Goal: Information Seeking & Learning: Compare options

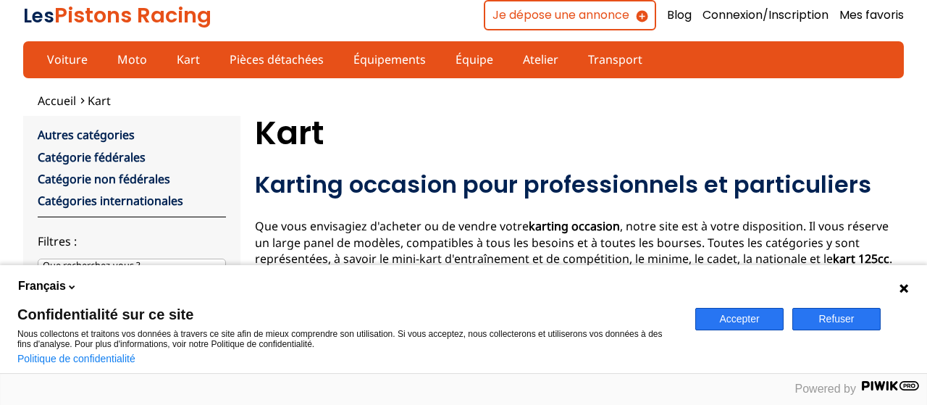
click at [766, 315] on button "Accepter" at bounding box center [739, 319] width 88 height 22
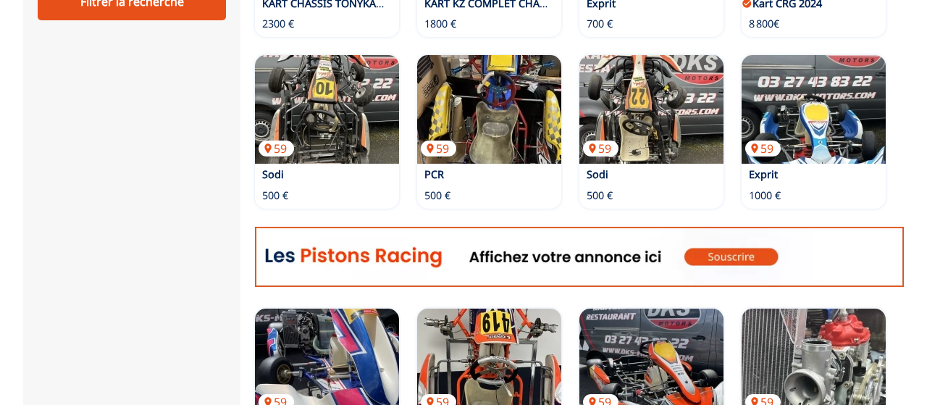
scroll to position [311, 0]
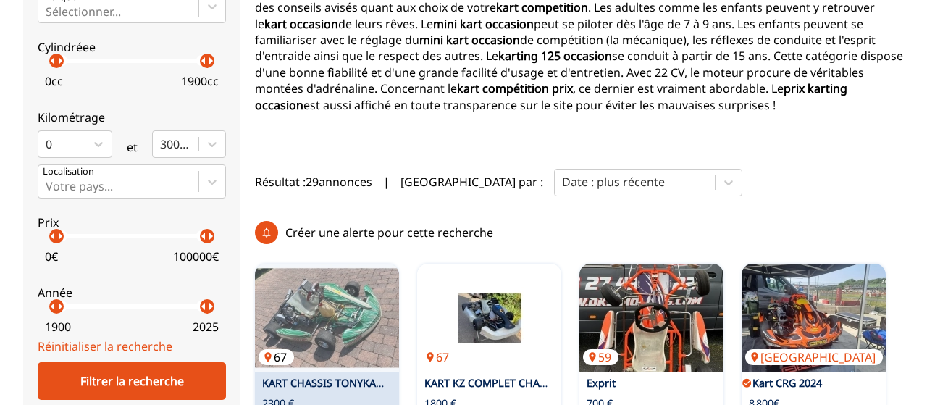
click at [327, 264] on img at bounding box center [327, 318] width 144 height 109
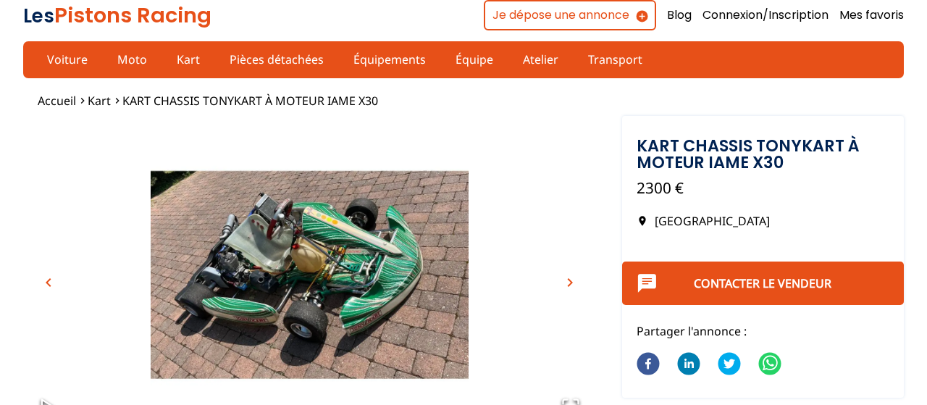
click at [574, 285] on span "chevron_right" at bounding box center [569, 282] width 17 height 17
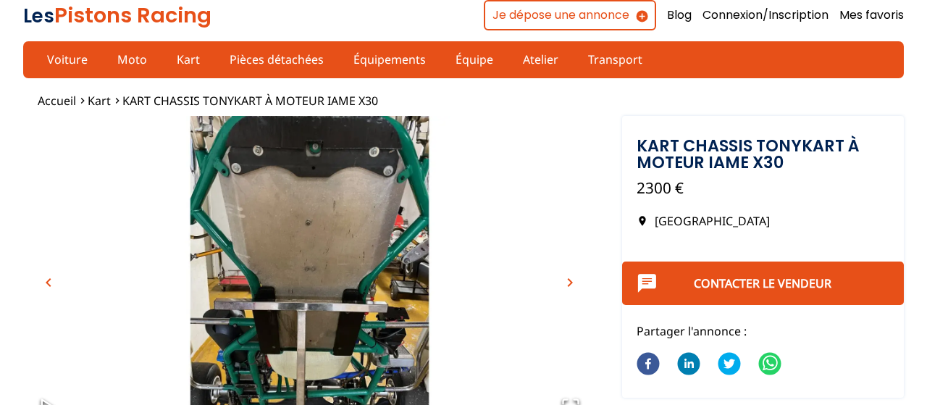
click at [576, 286] on span "chevron_right" at bounding box center [569, 282] width 17 height 17
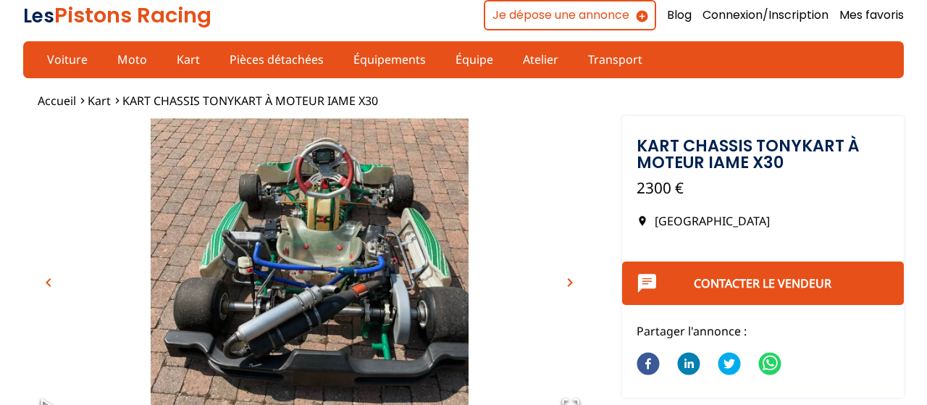
click at [576, 286] on span "chevron_right" at bounding box center [569, 282] width 17 height 17
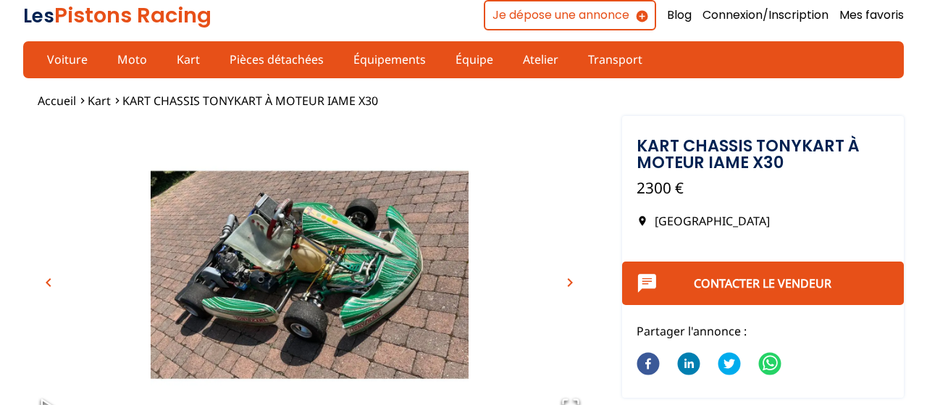
click at [576, 284] on span "chevron_right" at bounding box center [569, 282] width 17 height 17
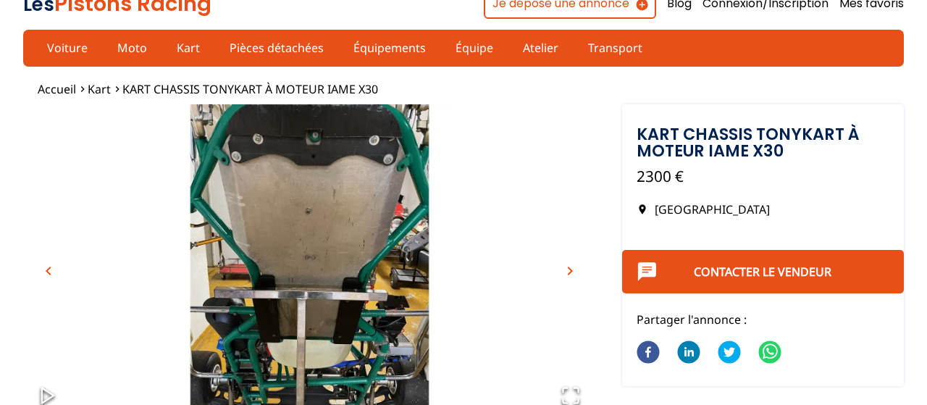
scroll to position [4, 0]
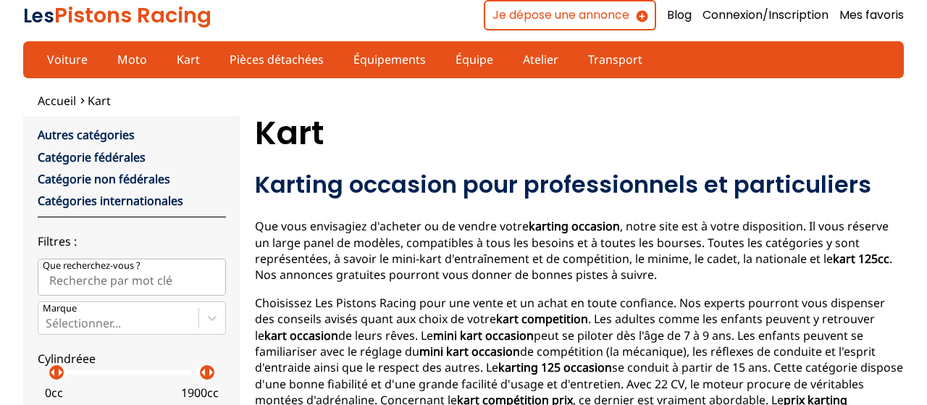
scroll to position [311, 0]
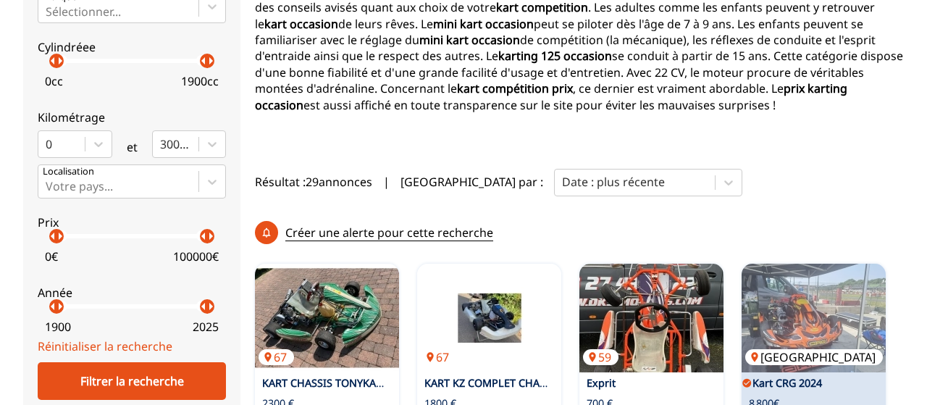
click at [829, 273] on img at bounding box center [814, 318] width 144 height 109
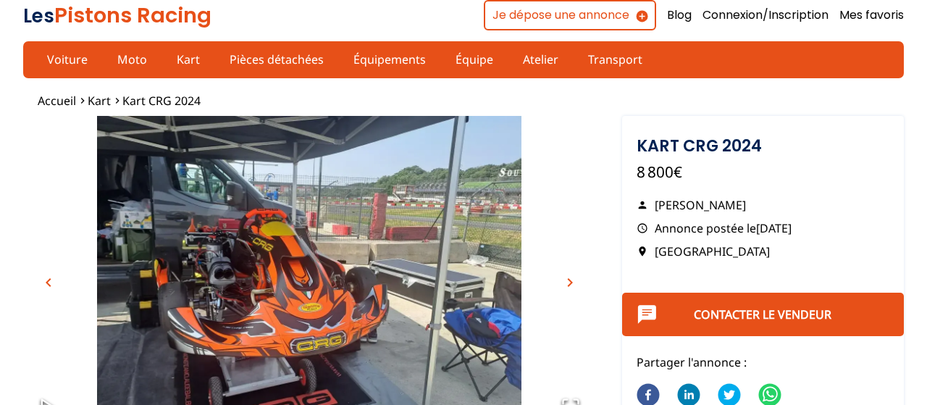
click at [574, 280] on span "chevron_right" at bounding box center [569, 282] width 17 height 17
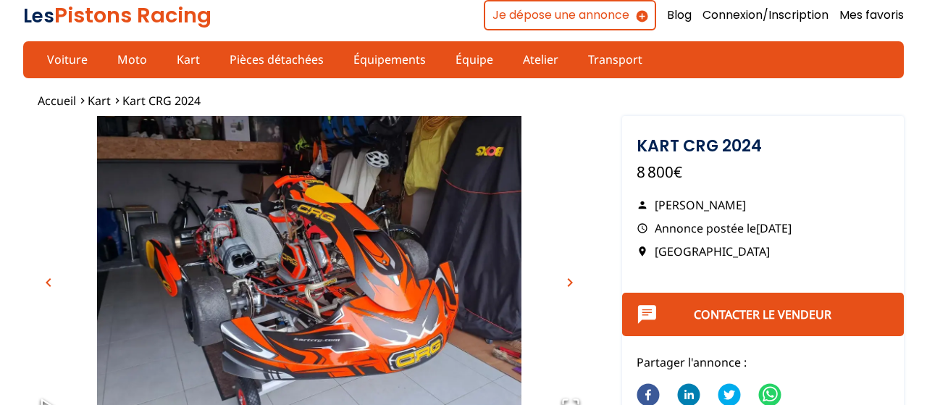
click at [573, 280] on span "chevron_right" at bounding box center [569, 282] width 17 height 17
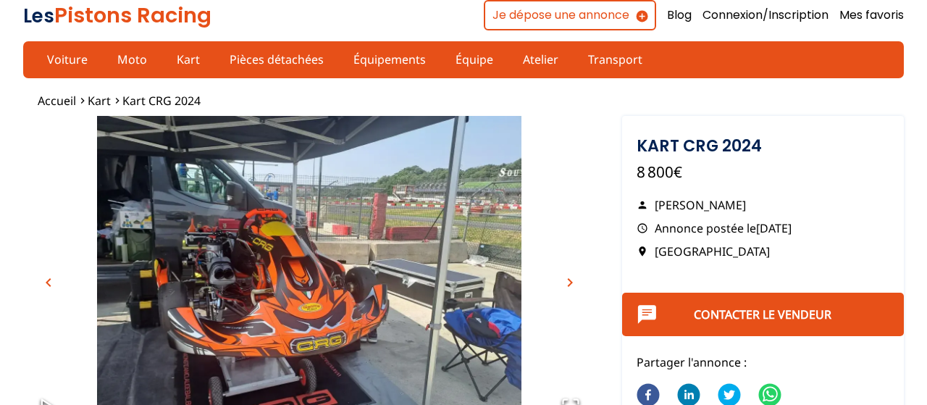
click at [573, 280] on span "chevron_right" at bounding box center [569, 282] width 17 height 17
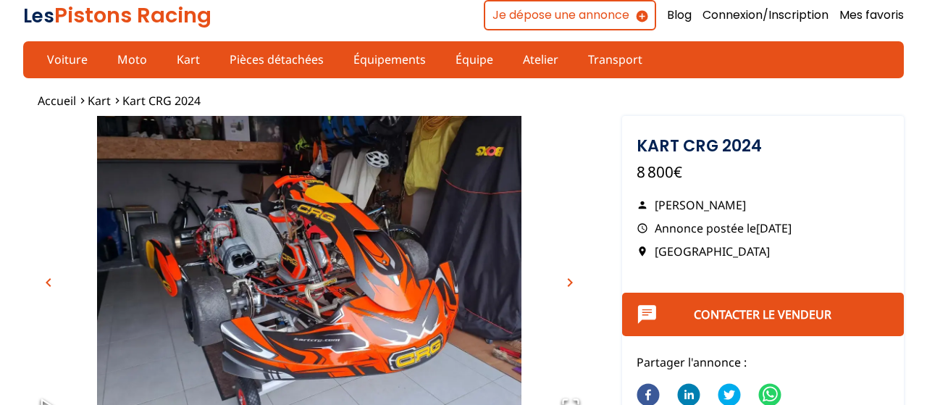
click at [573, 280] on span "chevron_right" at bounding box center [569, 282] width 17 height 17
